Goal: Register for event/course

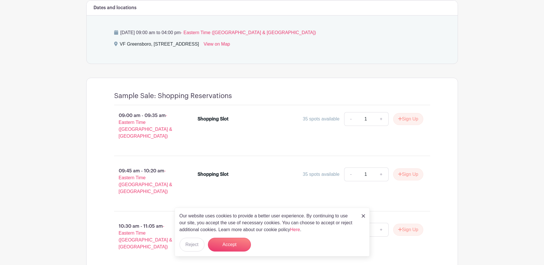
scroll to position [402, 0]
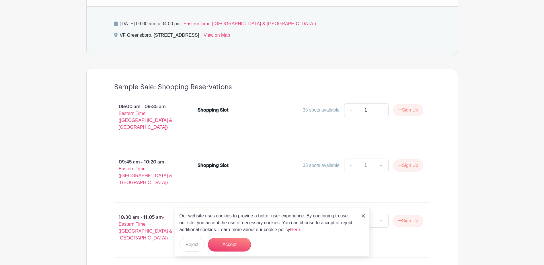
click at [364, 215] on img at bounding box center [363, 215] width 3 height 3
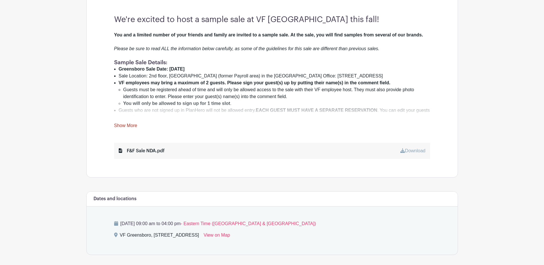
scroll to position [201, 0]
click at [130, 125] on link "Show More" at bounding box center [125, 127] width 23 height 7
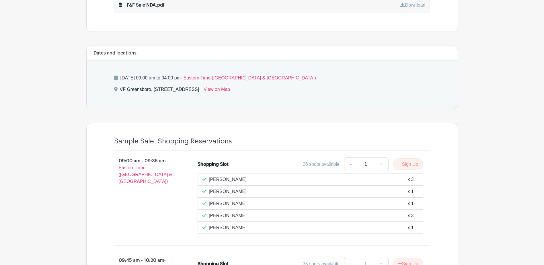
scroll to position [689, 0]
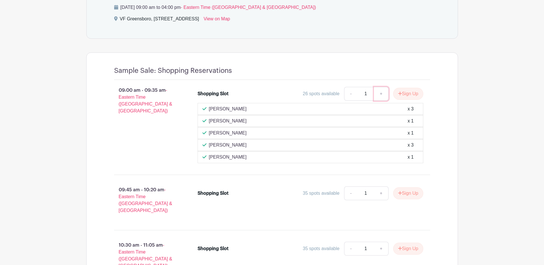
click at [380, 89] on link "+" at bounding box center [381, 94] width 14 height 14
type input "2"
click at [407, 88] on button "Sign Up" at bounding box center [409, 94] width 30 height 12
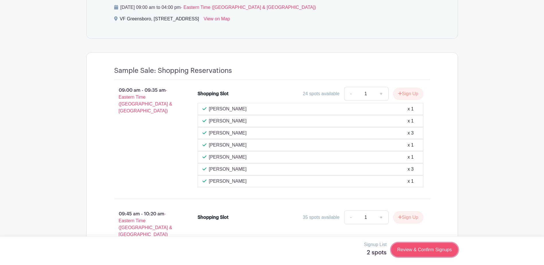
click at [416, 245] on link "Review & Confirm Signups" at bounding box center [425, 250] width 67 height 14
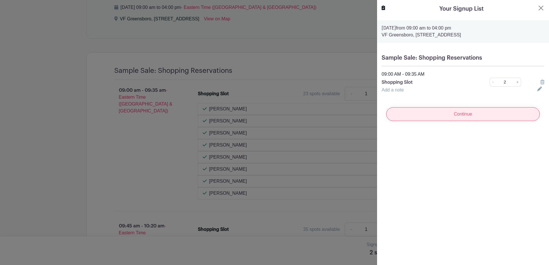
click at [415, 112] on input "Continue" at bounding box center [463, 114] width 154 height 14
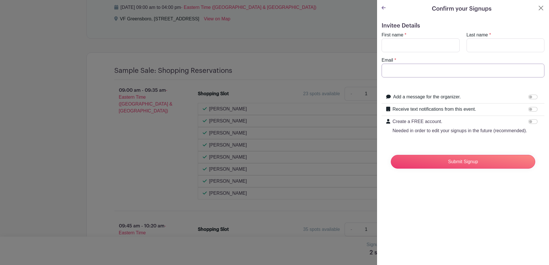
type input "josh_yates@vfc.com"
click at [420, 47] on input "First name" at bounding box center [420, 45] width 78 height 14
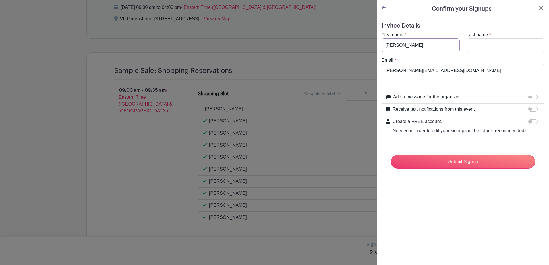
type input "Josh"
click at [482, 48] on input "Last name" at bounding box center [505, 45] width 78 height 14
type input "U"
type input "Yates"
click at [472, 169] on input "Submit Signup" at bounding box center [463, 162] width 144 height 14
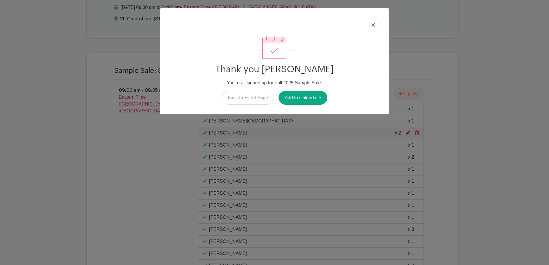
click at [372, 22] on link at bounding box center [373, 25] width 13 height 14
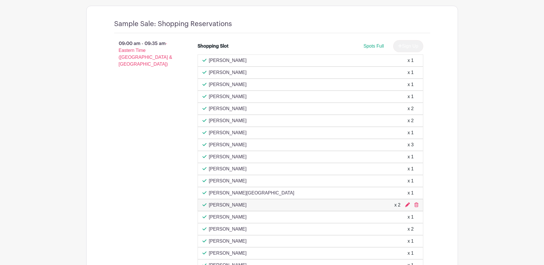
scroll to position [791, 0]
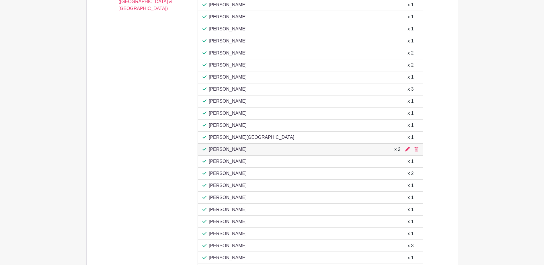
click at [497, 112] on main "Log In Sign Up for Free VF Greensboro Fall 2025 Sample Sale Created by Jennifer…" at bounding box center [272, 44] width 544 height 1671
click at [408, 147] on icon at bounding box center [408, 149] width 5 height 5
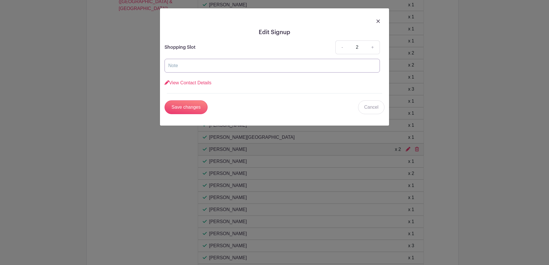
click at [248, 66] on input "text" at bounding box center [271, 66] width 215 height 14
type input "G"
type input "Myself and Guest Kate Yates (Wife)"
click at [210, 85] on link "View Contact Details" at bounding box center [187, 82] width 47 height 5
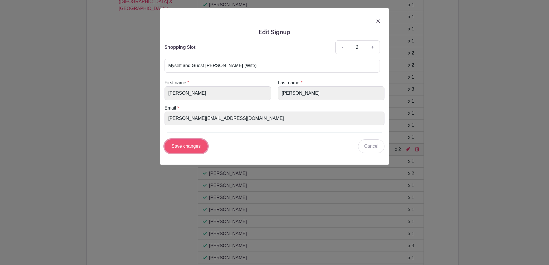
click at [188, 147] on input "Save changes" at bounding box center [185, 146] width 43 height 14
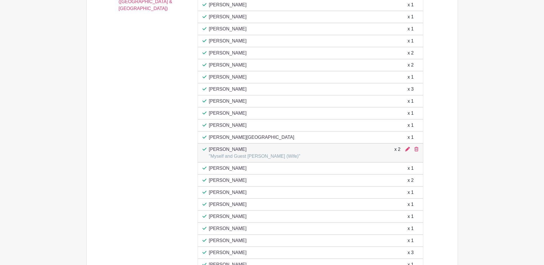
click at [485, 120] on main "Log In Sign Up for Free VF Greensboro Fall 2025 Sample Sale Created by Jennifer…" at bounding box center [272, 111] width 544 height 1805
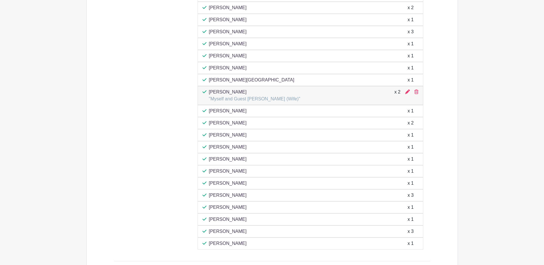
scroll to position [820, 0]
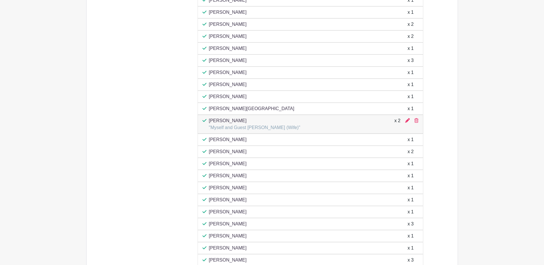
click at [496, 118] on main "Log In Sign Up for Free VF Greensboro Fall 2025 Sample Sale Created by Jennifer…" at bounding box center [272, 94] width 544 height 1829
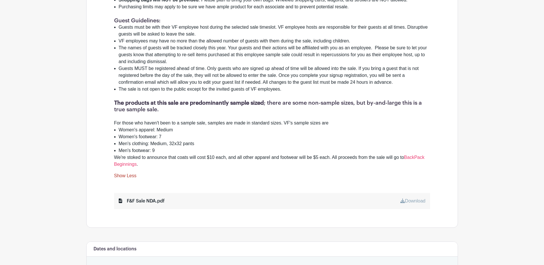
scroll to position [451, 0]
